Goal: Transaction & Acquisition: Purchase product/service

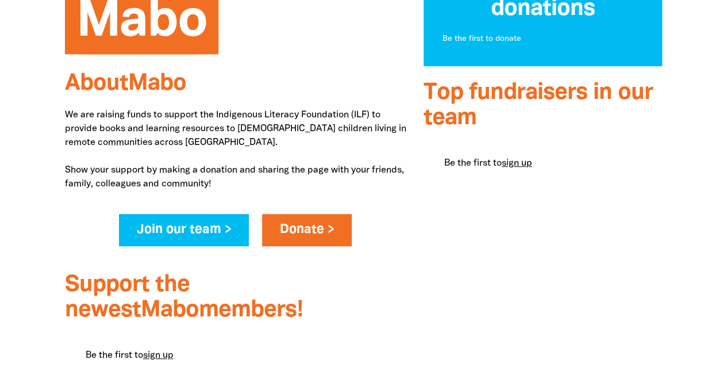
scroll to position [301, 0]
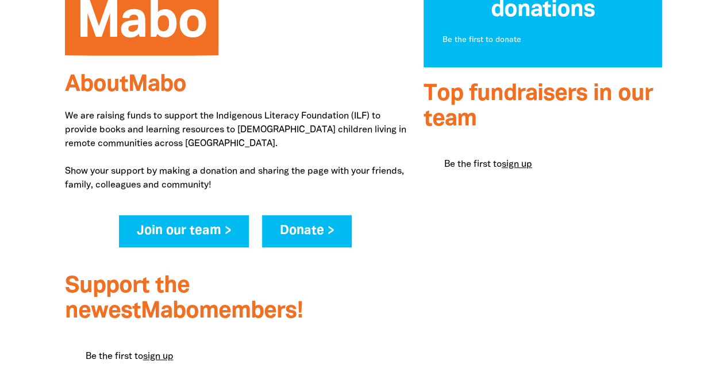
click at [273, 230] on link "Donate >" at bounding box center [307, 231] width 90 height 32
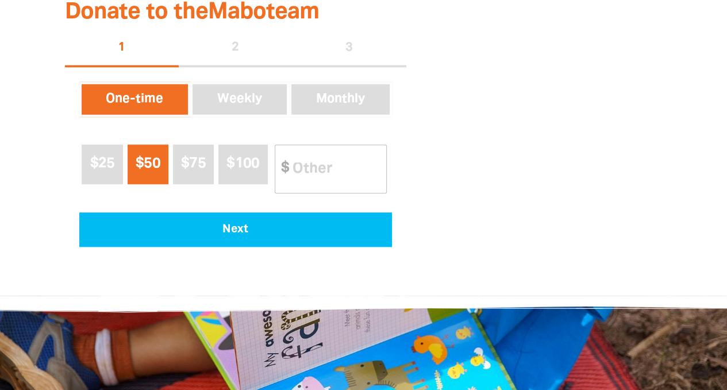
scroll to position [640, 0]
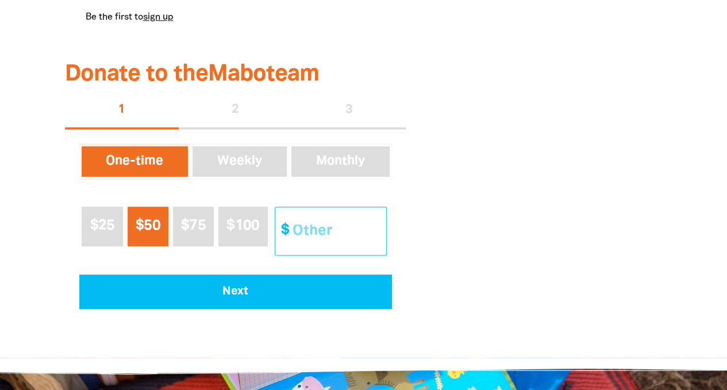
click at [310, 239] on input "Other Amount" at bounding box center [336, 231] width 102 height 48
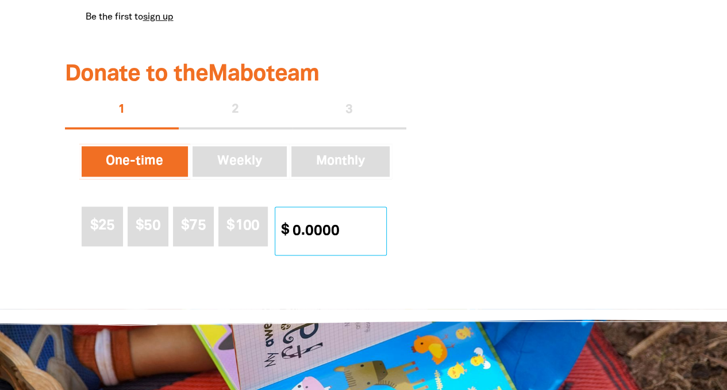
type input "0"
type input "1"
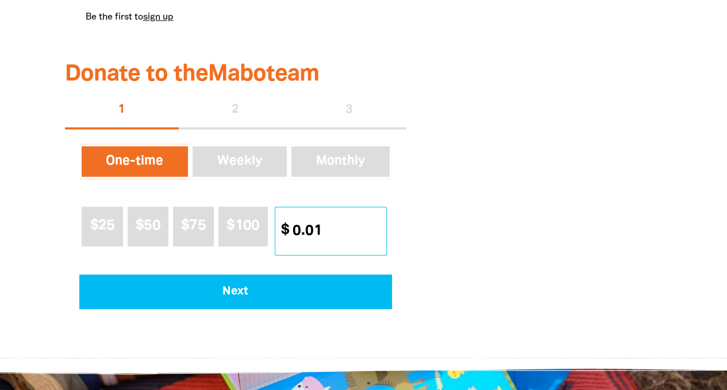
click at [377, 240] on input "0.01" at bounding box center [336, 231] width 102 height 48
click at [377, 236] on input "0.99" at bounding box center [336, 231] width 102 height 48
click at [377, 236] on input "0.01" at bounding box center [336, 231] width 102 height 48
click at [377, 236] on input "0.99" at bounding box center [336, 231] width 102 height 48
click at [377, 236] on input "0.01" at bounding box center [336, 231] width 102 height 48
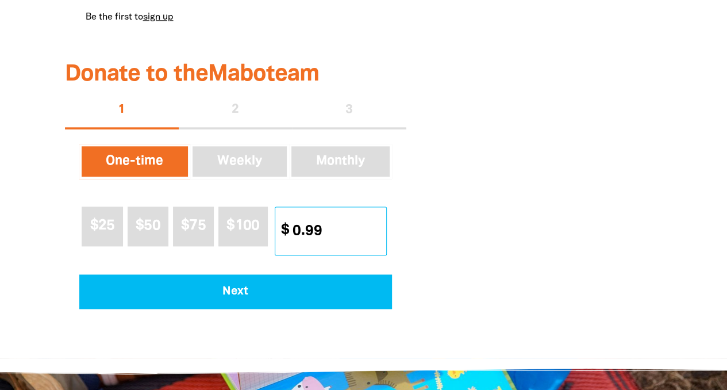
click at [377, 236] on input "0.99" at bounding box center [336, 231] width 102 height 48
type input "0.01"
click at [377, 236] on input "0.01" at bounding box center [336, 231] width 102 height 48
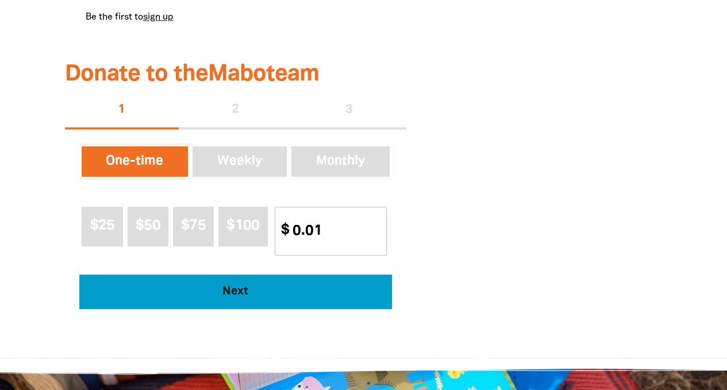
click at [340, 296] on span "Next" at bounding box center [235, 291] width 281 height 11
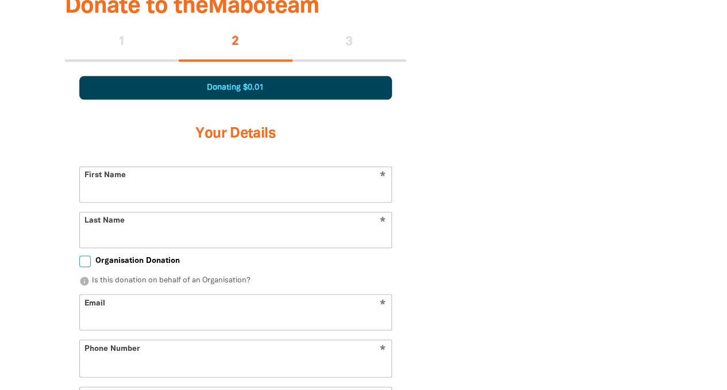
scroll to position [721, 0]
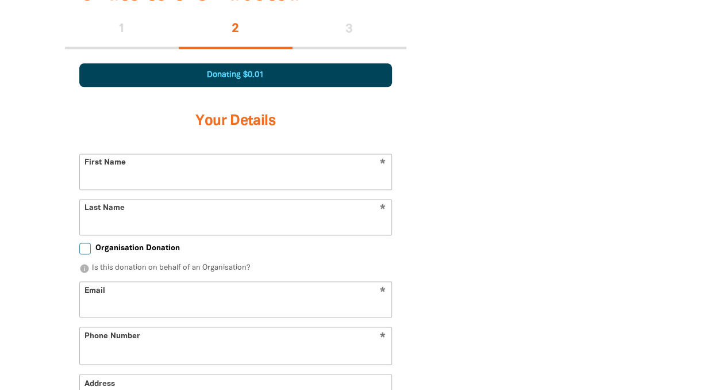
select select "AU"
click at [178, 187] on input "First Name" at bounding box center [236, 171] width 312 height 35
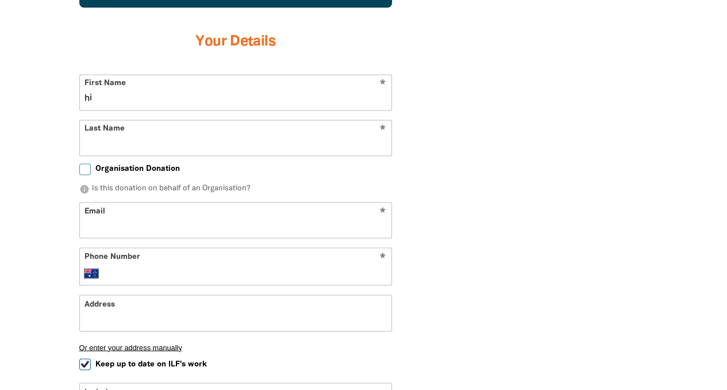
type input "hi"
click at [244, 188] on p "info Is this donation on behalf of an Organisation?" at bounding box center [235, 188] width 313 height 11
drag, startPoint x: 244, startPoint y: 188, endPoint x: 139, endPoint y: 190, distance: 104.6
click at [139, 190] on p "info Is this donation on behalf of an Organisation?" at bounding box center [235, 188] width 313 height 11
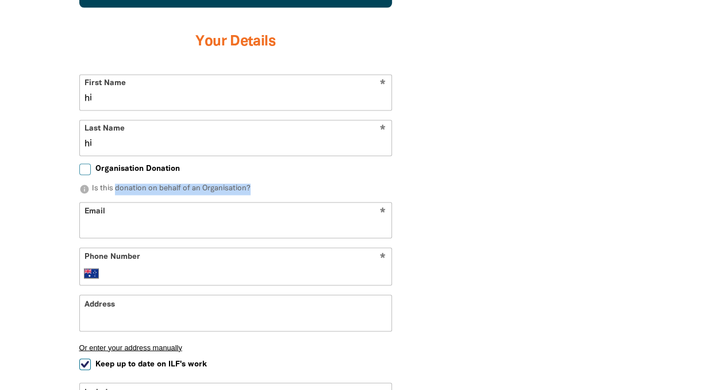
click at [139, 190] on p "info Is this donation on behalf of an Organisation?" at bounding box center [235, 188] width 313 height 11
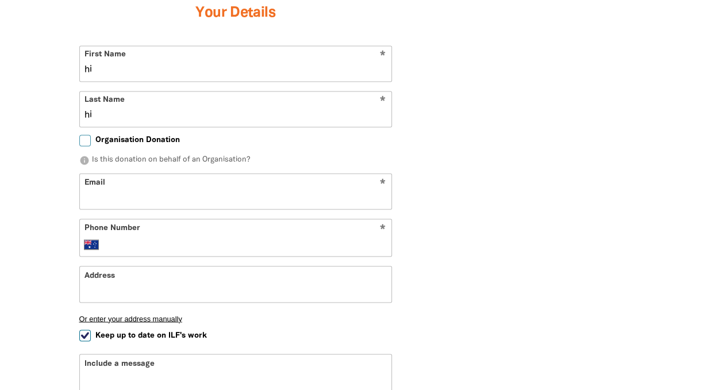
scroll to position [830, 0]
click at [87, 140] on input "Organisation Donation" at bounding box center [84, 138] width 11 height 11
checkbox input "true"
select select "AU"
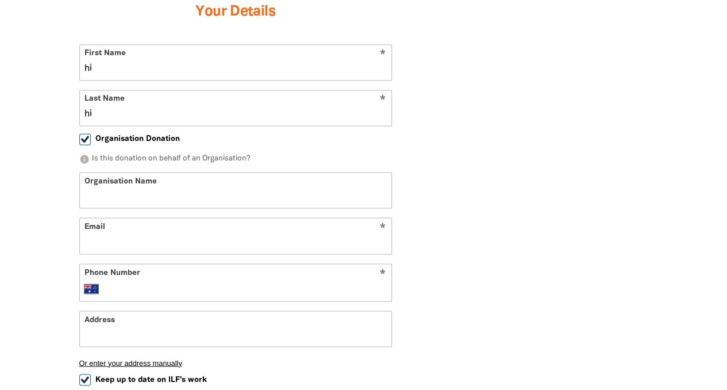
click at [119, 201] on input "Organisation Name" at bounding box center [236, 189] width 312 height 35
type input "hi"
click at [113, 244] on input "hi" at bounding box center [236, 235] width 312 height 35
type input "[EMAIL_ADDRESS][DOMAIN_NAME]"
click at [140, 282] on input "Phone Number" at bounding box center [247, 289] width 279 height 14
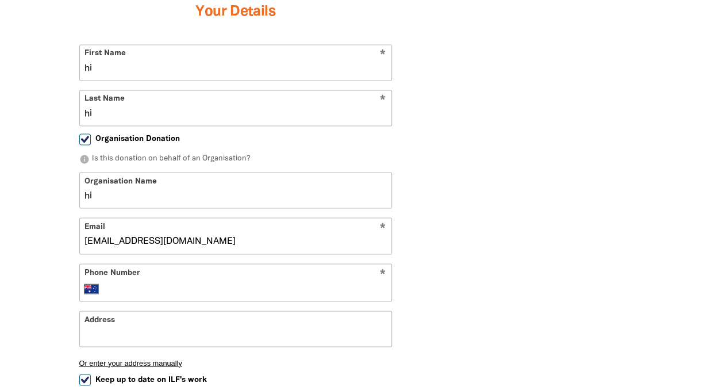
type input "0"
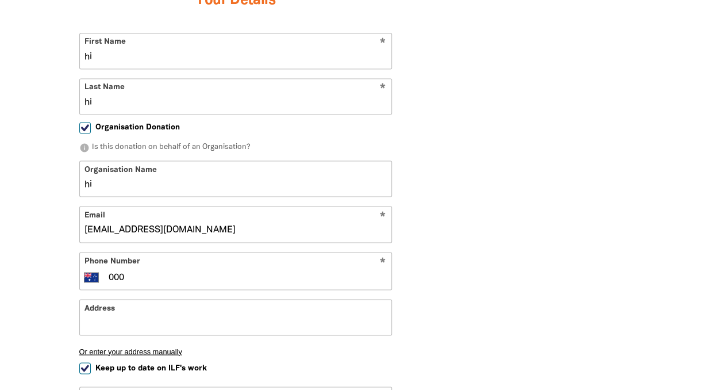
type input "000"
click at [127, 300] on input "Address" at bounding box center [236, 317] width 312 height 35
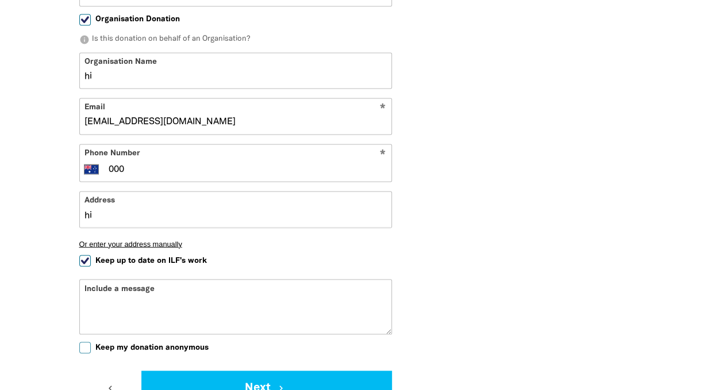
scroll to position [951, 0]
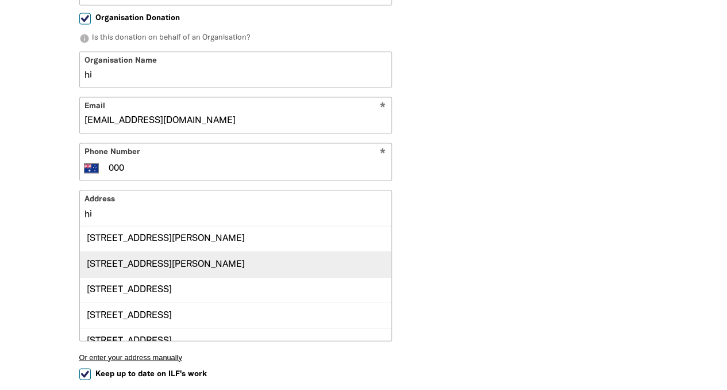
click at [148, 263] on div "[STREET_ADDRESS][PERSON_NAME]" at bounding box center [236, 263] width 312 height 25
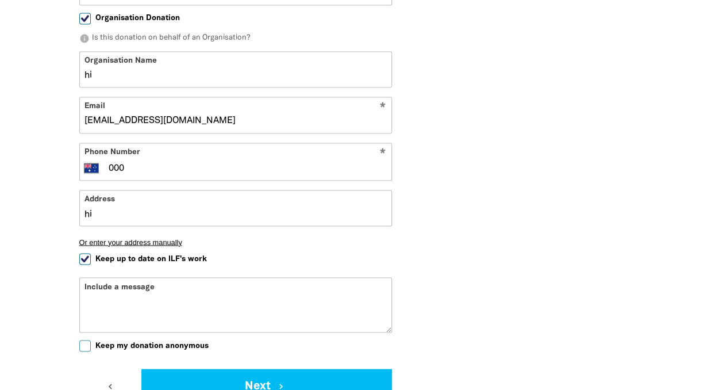
type input "[STREET_ADDRESS][PERSON_NAME]"
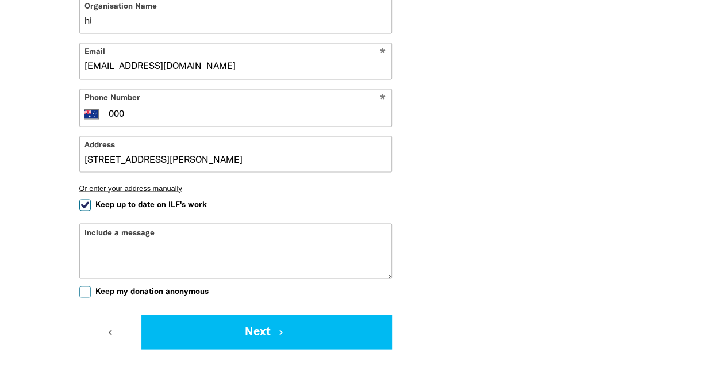
scroll to position [1010, 0]
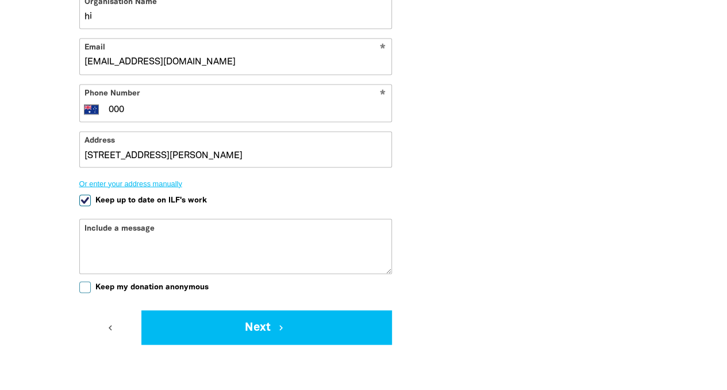
click at [147, 181] on button "Or enter your address manually" at bounding box center [235, 183] width 313 height 9
select select "AU"
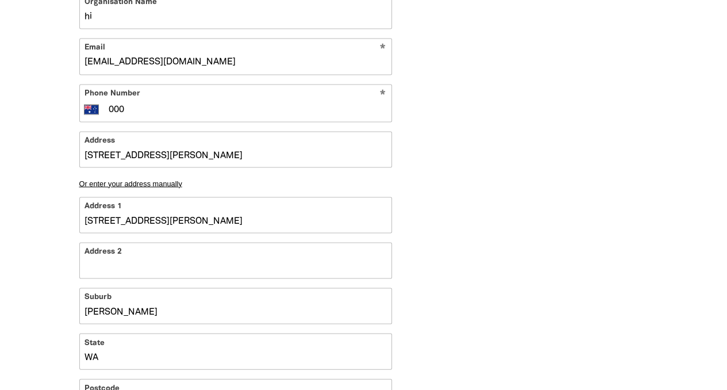
drag, startPoint x: 149, startPoint y: 224, endPoint x: 54, endPoint y: 221, distance: 95.5
type input "[PERSON_NAME], WA 6065, AU"
drag, startPoint x: 138, startPoint y: 318, endPoint x: 2, endPoint y: 311, distance: 135.9
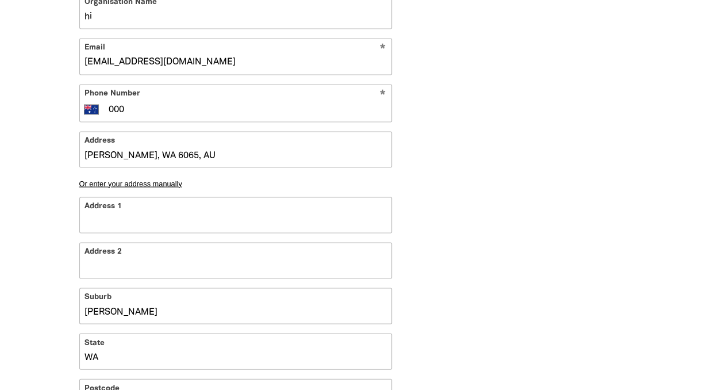
type input "WA 6065, [GEOGRAPHIC_DATA]"
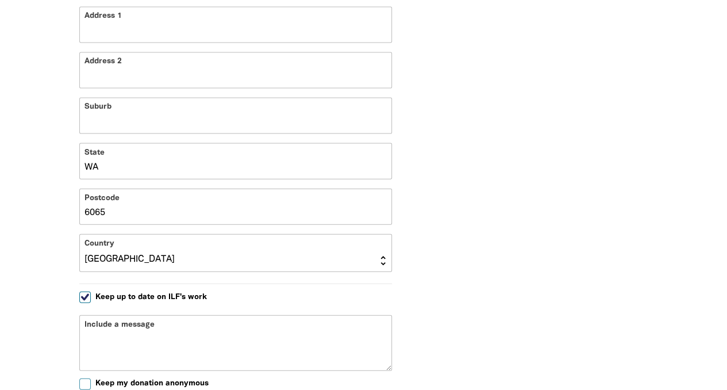
scroll to position [1237, 0]
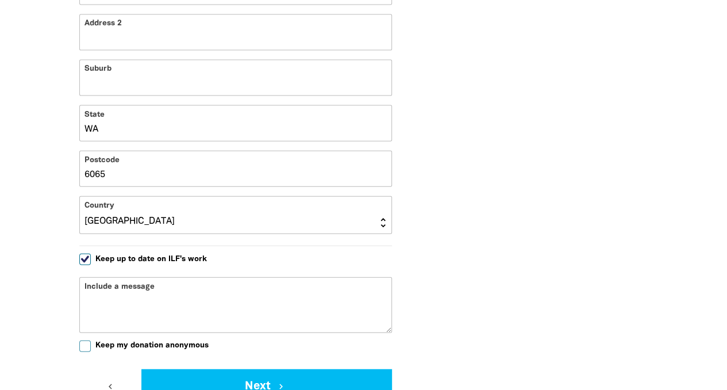
drag, startPoint x: 133, startPoint y: 128, endPoint x: 32, endPoint y: 122, distance: 101.3
type input "6065, AU"
drag, startPoint x: 104, startPoint y: 172, endPoint x: 47, endPoint y: 164, distance: 57.6
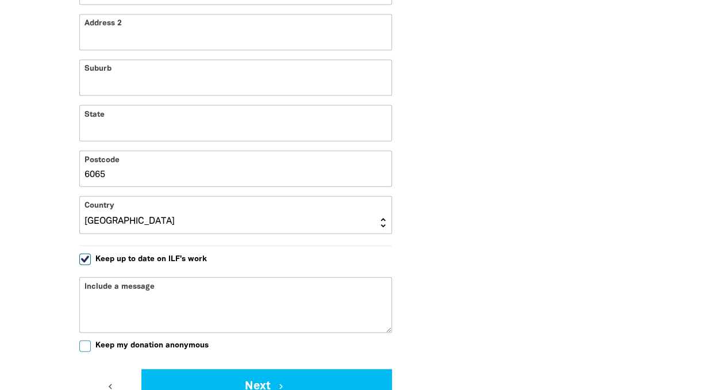
type input "AU"
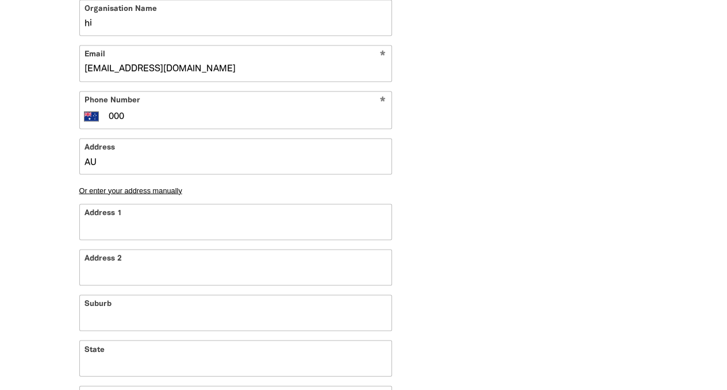
scroll to position [1000, 0]
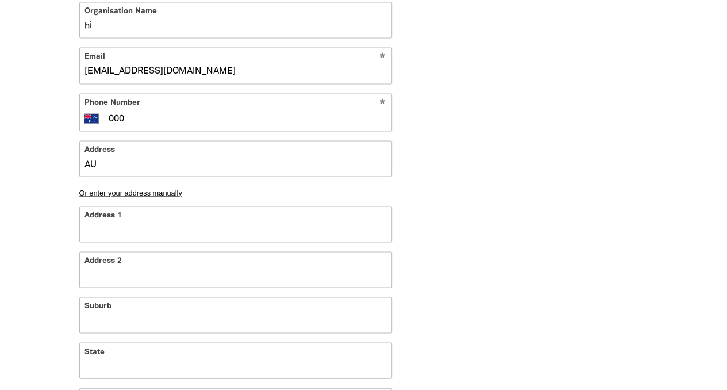
click at [108, 232] on input "Address 1" at bounding box center [236, 223] width 312 height 35
type input "h, AU"
type input "h"
type input "hi, AU"
type input "hi"
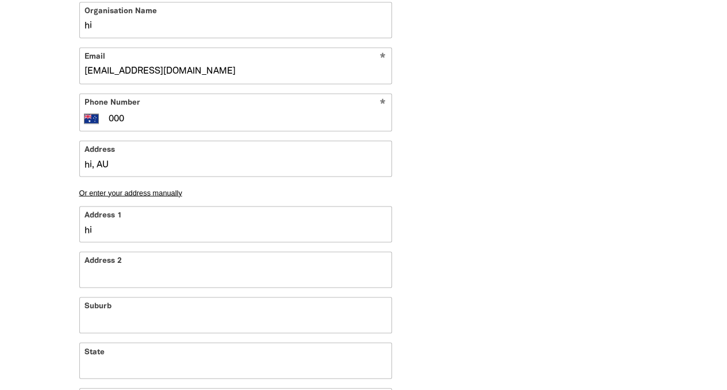
type input "hi, h, AU"
type input "h"
type input "hi, hi, AU"
type input "hi"
type input "hi, hi, h, AU"
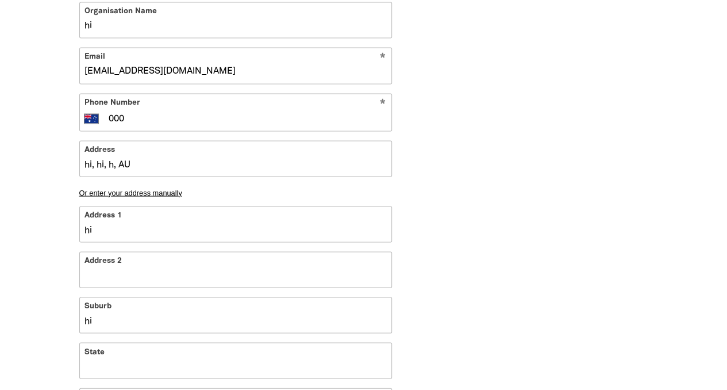
type input "h"
type input "hi, hi, hi, AU"
type input "hi"
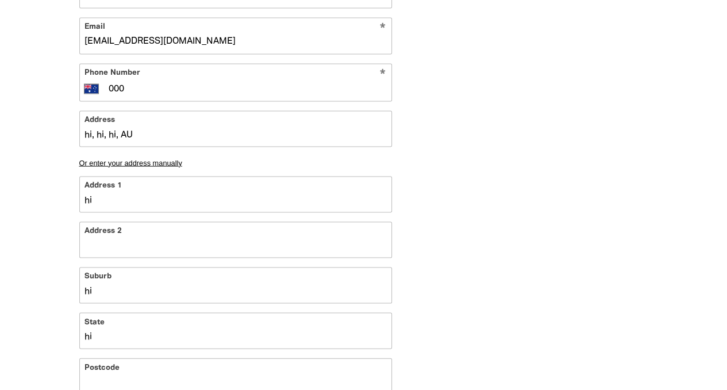
type input "h"
type input "hi, hi, hi hi, AU"
type input "hi"
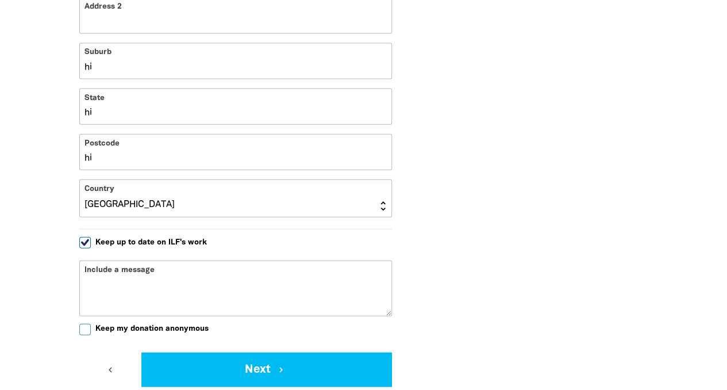
click at [124, 279] on textarea "Include a message" at bounding box center [236, 297] width 312 height 37
type textarea "hi"
drag, startPoint x: 79, startPoint y: 327, endPoint x: 135, endPoint y: 342, distance: 57.0
click at [80, 327] on input "Keep my donation anonymous" at bounding box center [84, 329] width 11 height 11
checkbox input "true"
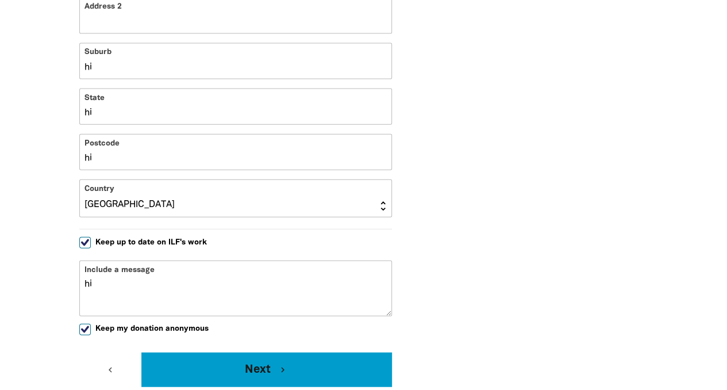
click at [208, 371] on button "Next chevron_right" at bounding box center [266, 369] width 250 height 34
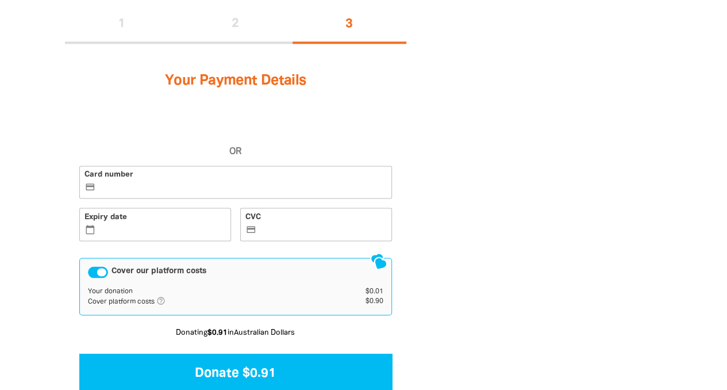
scroll to position [721, 0]
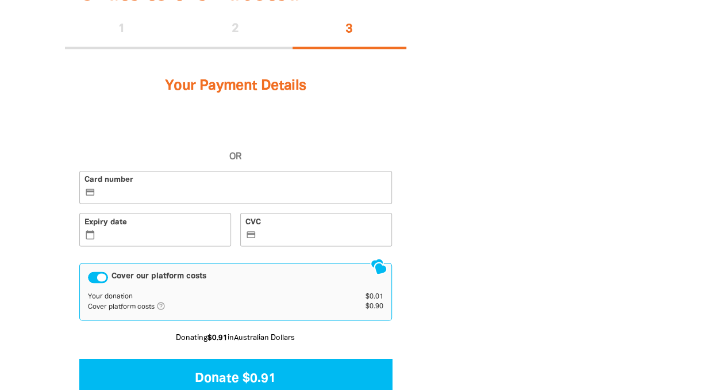
click at [161, 305] on icon "help_outlined" at bounding box center [165, 305] width 18 height 9
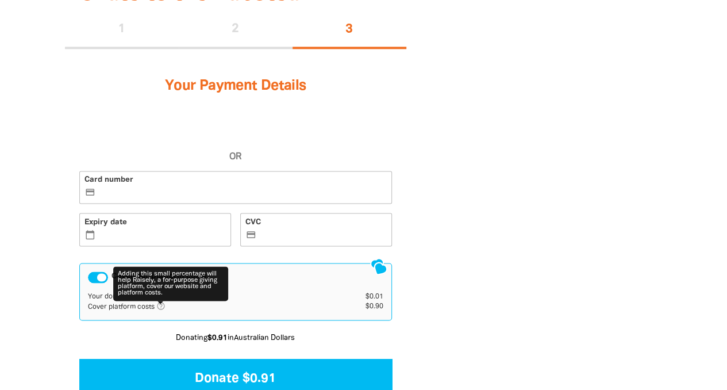
click at [161, 305] on icon "help_outlined" at bounding box center [165, 305] width 18 height 9
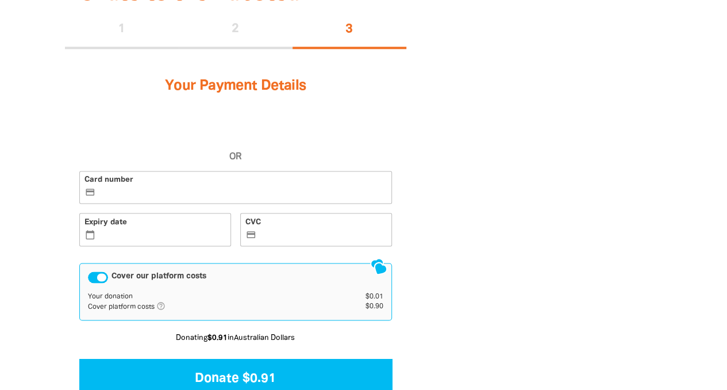
click at [161, 305] on icon "help_outlined" at bounding box center [165, 305] width 18 height 9
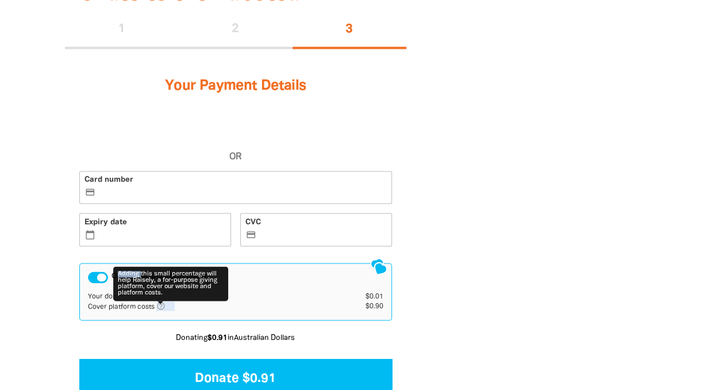
click at [161, 305] on icon "help_outlined" at bounding box center [165, 305] width 18 height 9
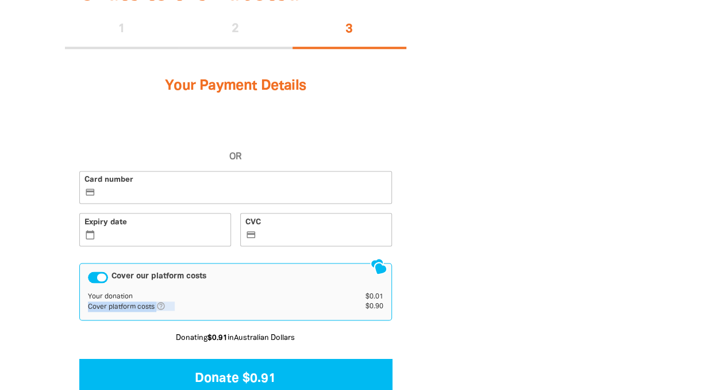
click at [161, 305] on icon "help_outlined" at bounding box center [165, 305] width 18 height 9
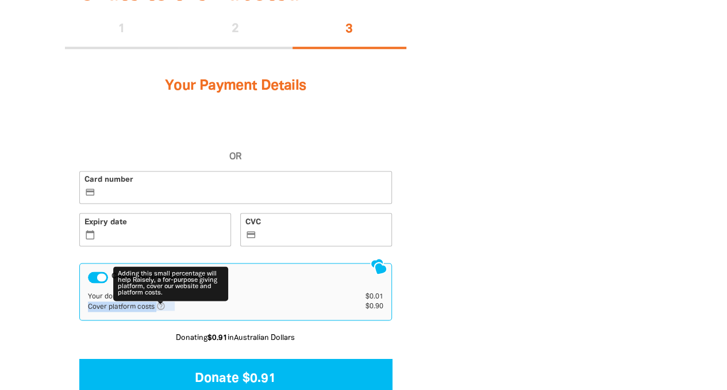
click at [161, 305] on icon "help_outlined" at bounding box center [165, 305] width 18 height 9
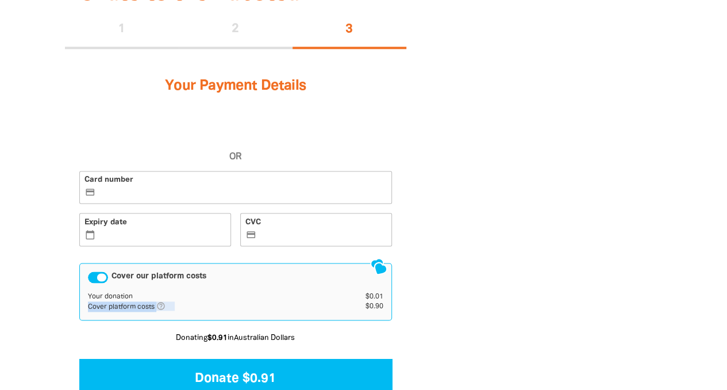
scroll to position [301, 0]
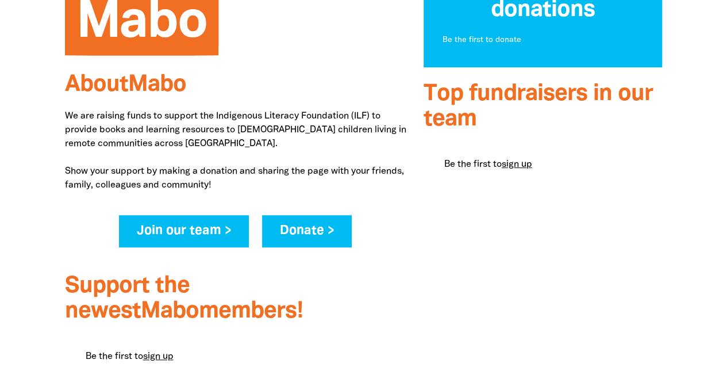
click at [289, 243] on link "Donate >" at bounding box center [307, 231] width 90 height 32
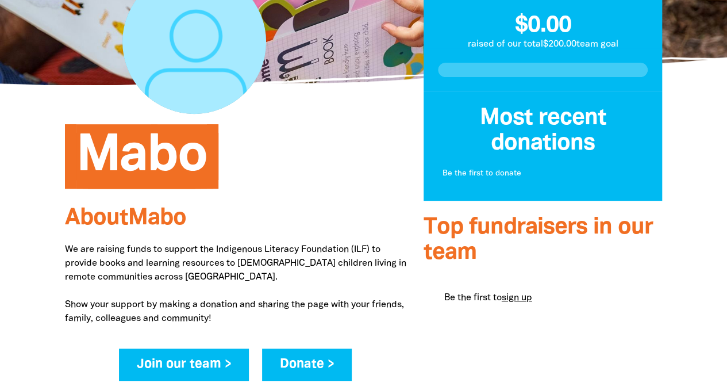
click at [329, 372] on link "Donate >" at bounding box center [307, 364] width 90 height 32
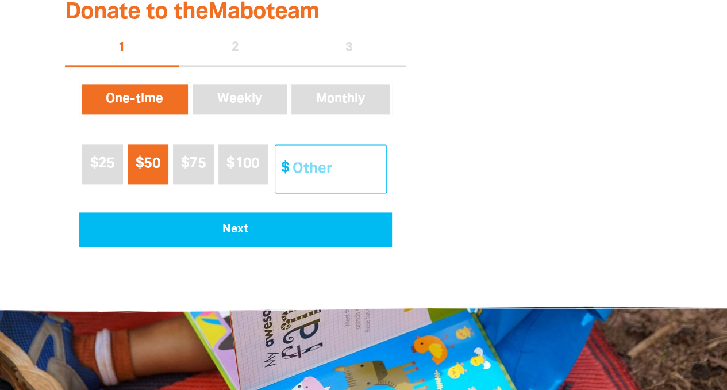
click at [304, 160] on input "Other Amount" at bounding box center [336, 169] width 102 height 48
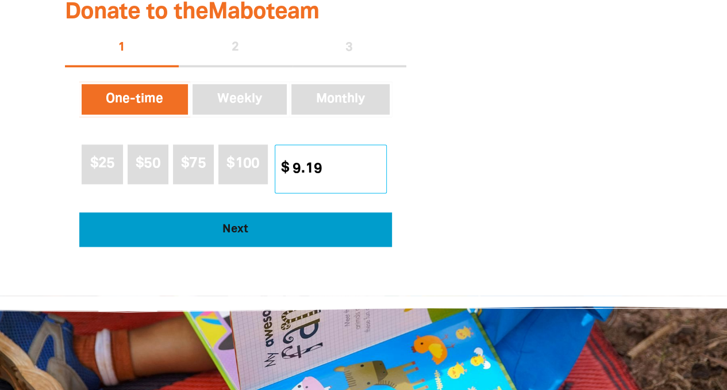
type input "9.19"
click at [360, 237] on button "Next" at bounding box center [235, 229] width 313 height 34
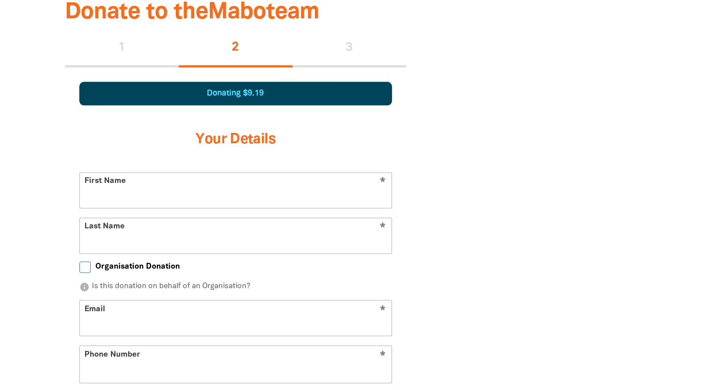
scroll to position [721, 0]
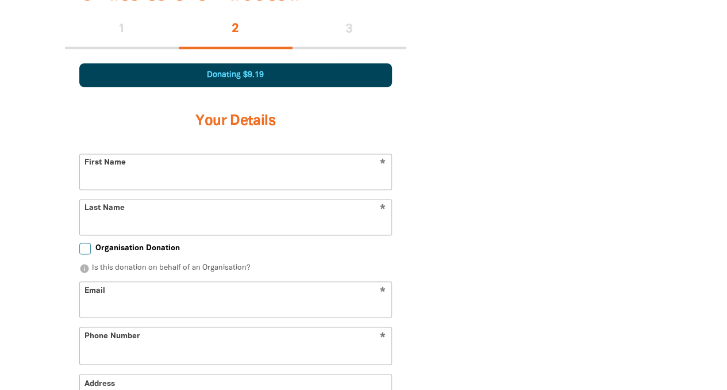
select select "AU"
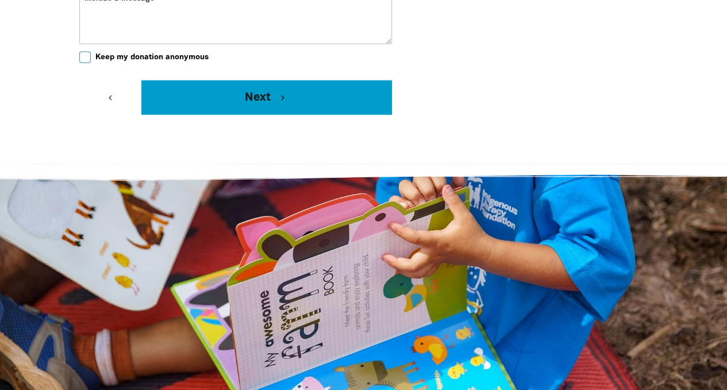
click at [218, 103] on button "Next chevron_right" at bounding box center [266, 97] width 250 height 34
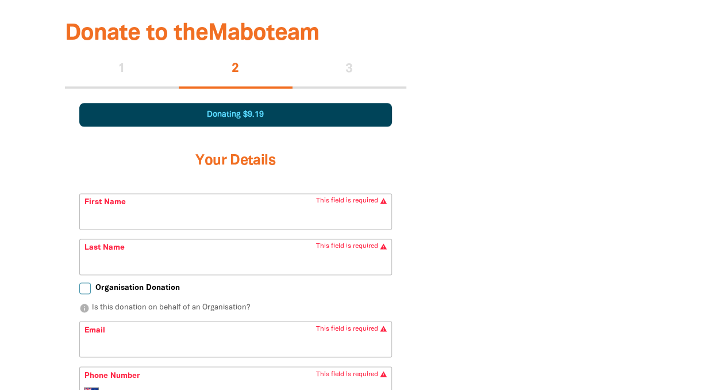
scroll to position [675, 0]
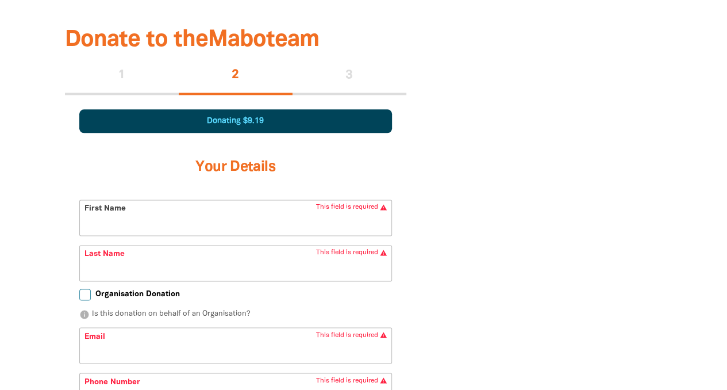
click at [162, 227] on input "First Name" at bounding box center [236, 217] width 312 height 35
type input "fuck"
type input "c"
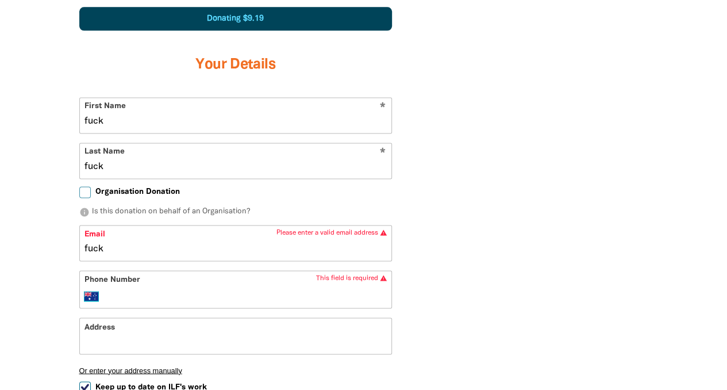
scroll to position [778, 0]
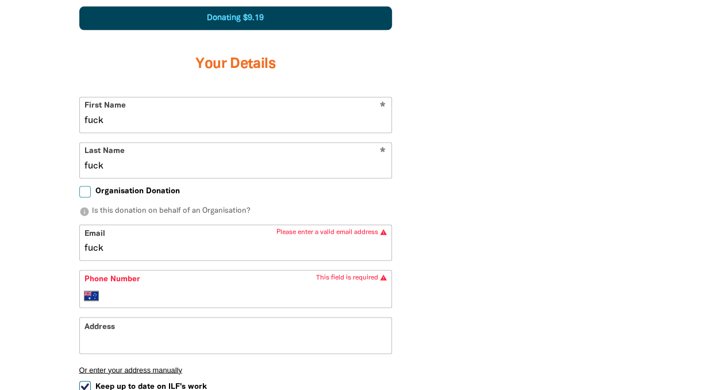
click at [123, 249] on input "fuck" at bounding box center [236, 242] width 312 height 35
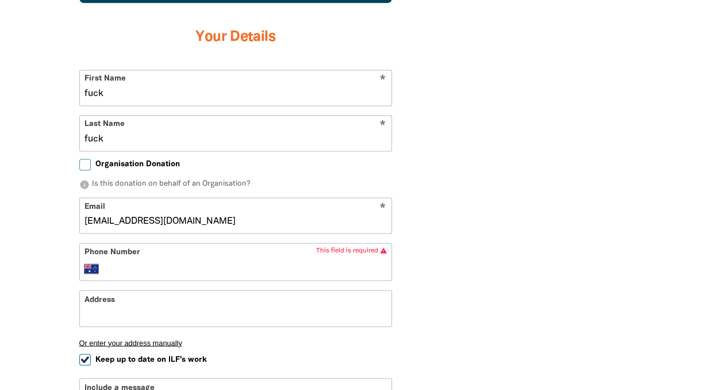
click at [135, 261] on input "Phone Number" at bounding box center [247, 268] width 279 height 14
click at [118, 222] on input "fuck@g.com" at bounding box center [236, 215] width 312 height 35
type input "fuck@fuck.com"
click at [137, 266] on input "Phone Number" at bounding box center [247, 268] width 279 height 14
type input "0001"
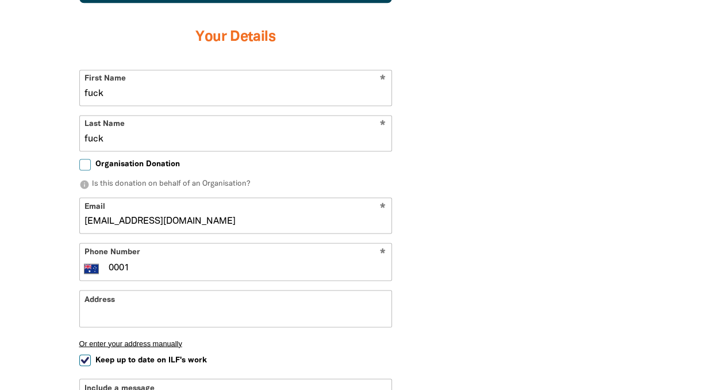
click at [144, 309] on input "Address" at bounding box center [236, 307] width 312 height 35
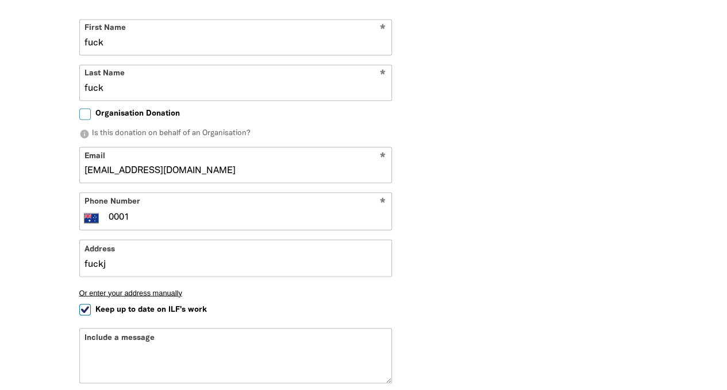
scroll to position [857, 0]
type input "f"
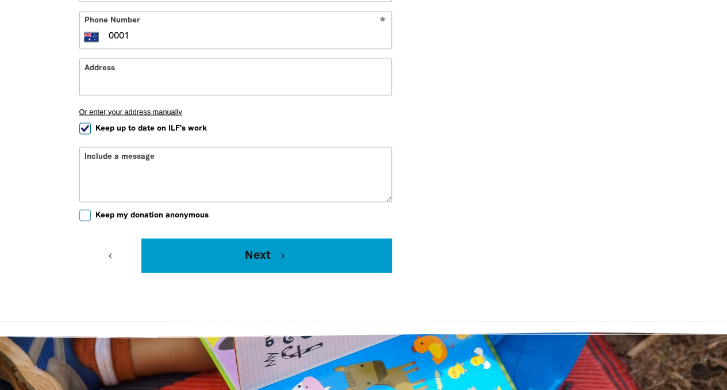
scroll to position [1038, 0]
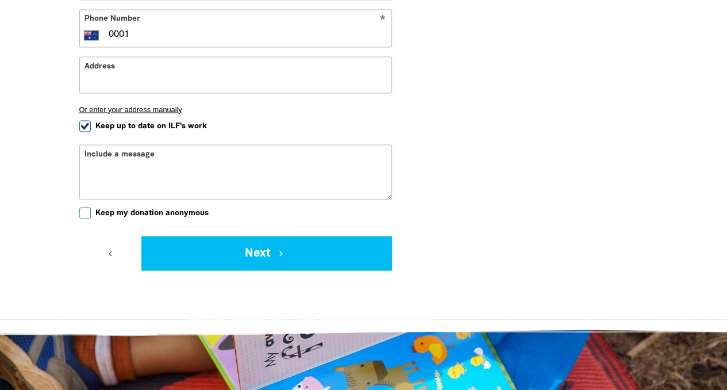
click at [90, 210] on input "Keep my donation anonymous" at bounding box center [84, 212] width 11 height 11
checkbox input "true"
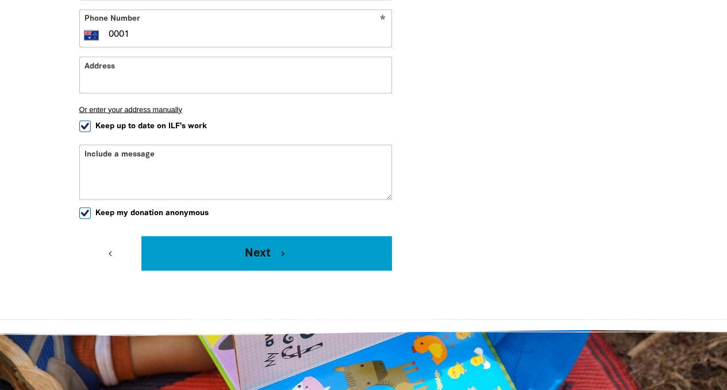
click at [205, 260] on button "Next chevron_right" at bounding box center [266, 253] width 250 height 34
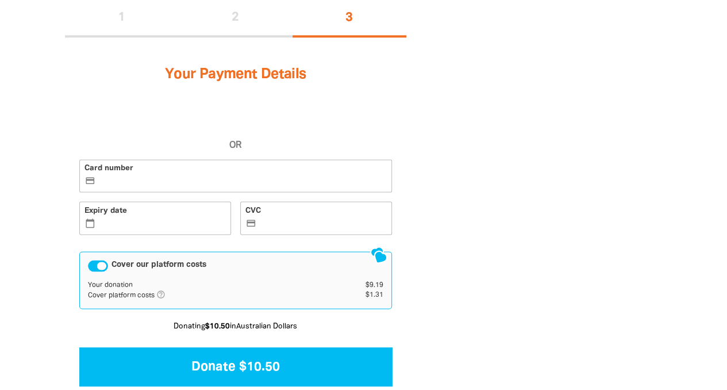
scroll to position [721, 0]
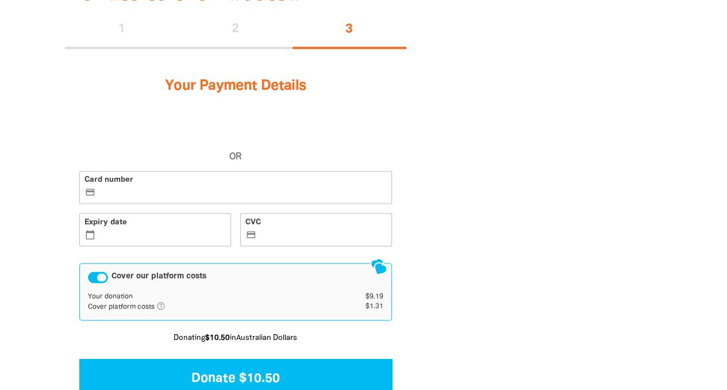
click at [164, 304] on icon "help_outlined" at bounding box center [165, 305] width 18 height 9
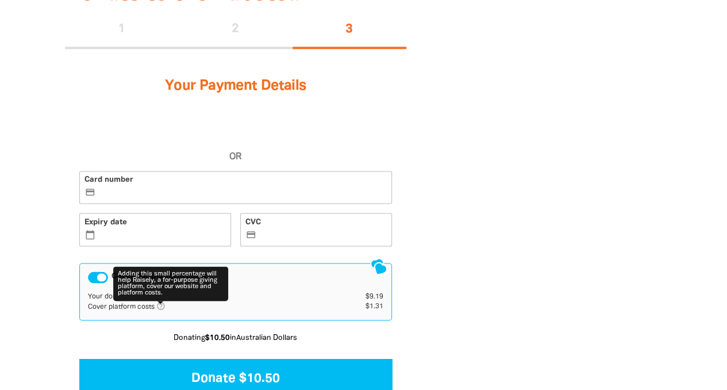
click at [160, 304] on icon "help_outlined" at bounding box center [165, 305] width 18 height 9
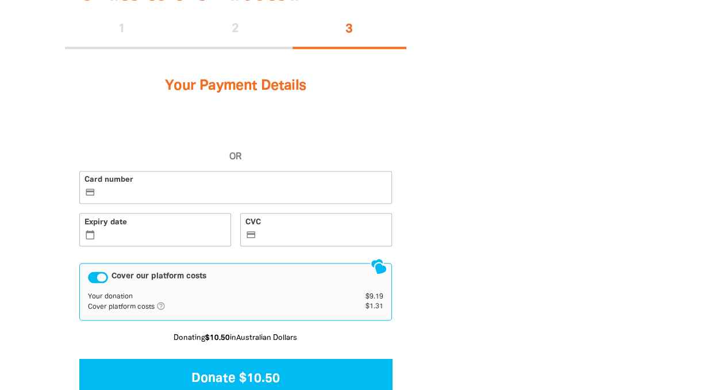
click at [102, 278] on div "Cover our platform costs" at bounding box center [98, 276] width 20 height 11
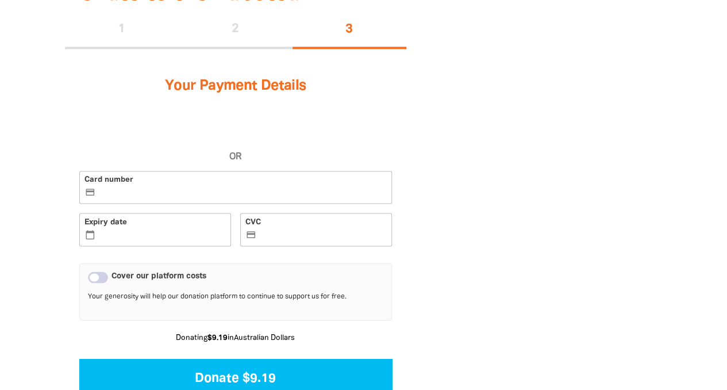
click at [102, 278] on div "Cover our platform costs" at bounding box center [98, 276] width 20 height 11
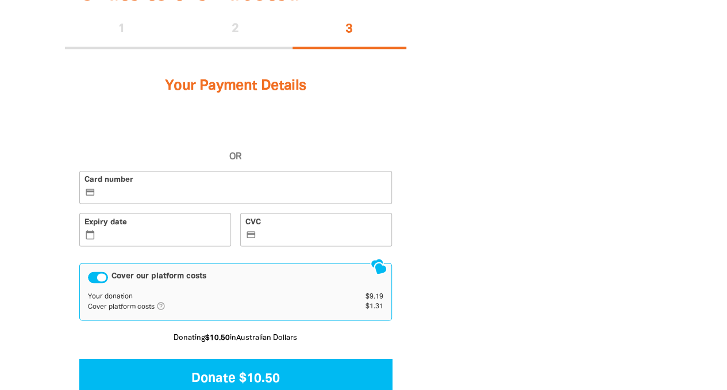
click at [102, 278] on div "Cover our platform costs" at bounding box center [98, 276] width 20 height 11
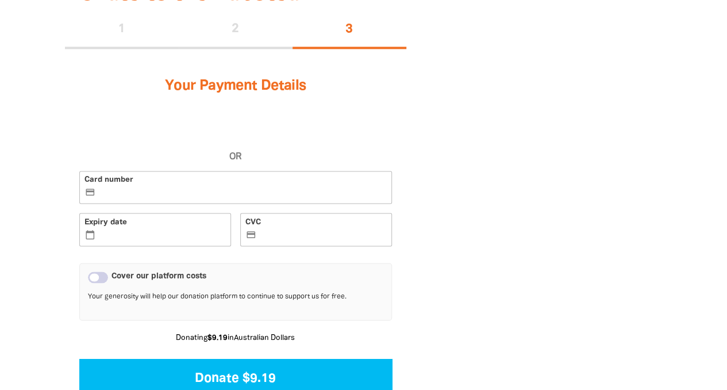
scroll to position [168, 0]
